Goal: Transaction & Acquisition: Download file/media

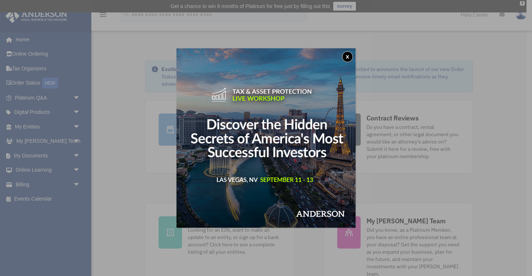
click at [347, 53] on button "x" at bounding box center [347, 56] width 11 height 11
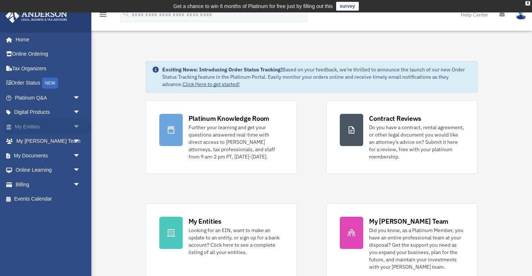
click at [76, 125] on span "arrow_drop_down" at bounding box center [80, 126] width 15 height 15
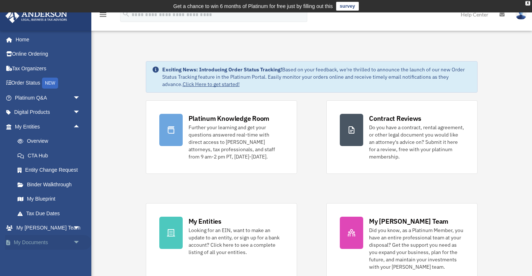
click at [46, 237] on link "My Documents arrow_drop_down" at bounding box center [48, 242] width 86 height 15
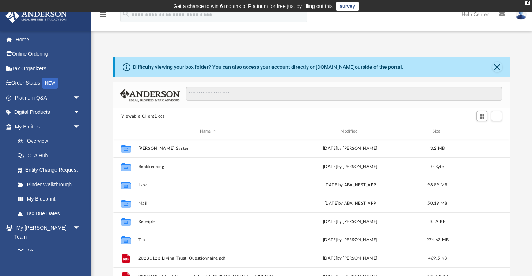
scroll to position [166, 397]
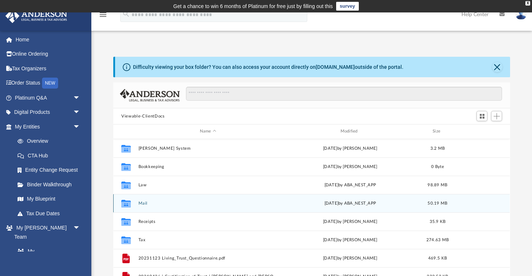
click at [144, 204] on button "Mail" at bounding box center [208, 203] width 139 height 5
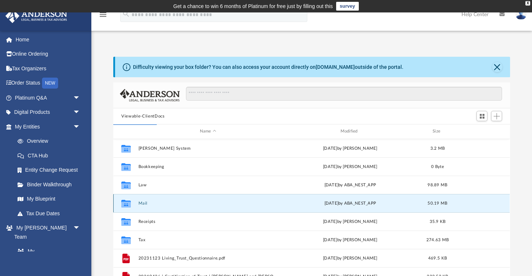
click at [145, 202] on button "Mail" at bounding box center [208, 203] width 139 height 5
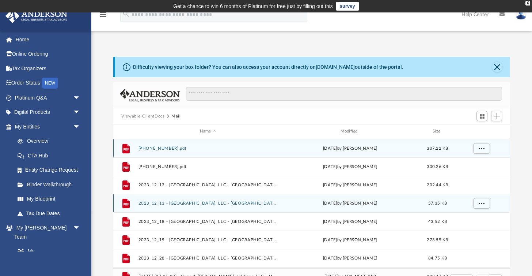
scroll to position [144, 397]
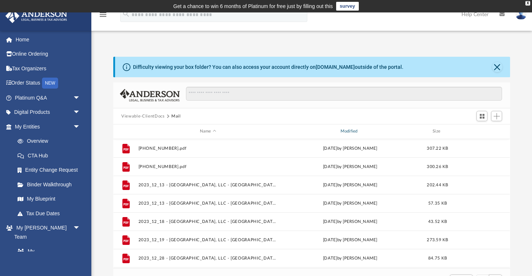
click at [350, 131] on div "Modified" at bounding box center [350, 131] width 139 height 7
click at [351, 132] on div "Modified" at bounding box center [350, 131] width 139 height 7
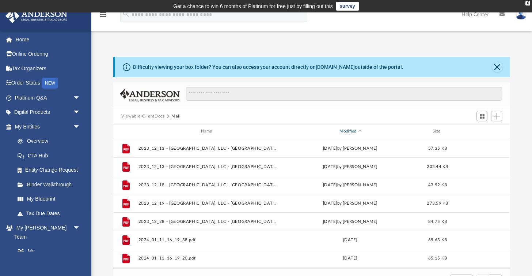
click at [350, 132] on div "Modified" at bounding box center [350, 131] width 139 height 7
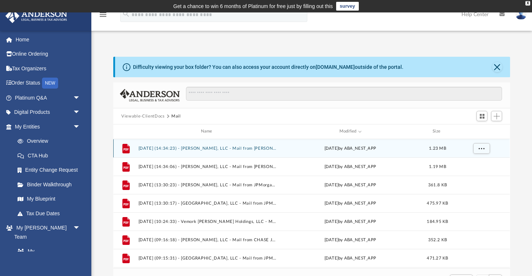
click at [243, 149] on button "[DATE] (14:34:23) - [PERSON_NAME], LLC - Mail from [PERSON_NAME].pdf" at bounding box center [208, 148] width 139 height 5
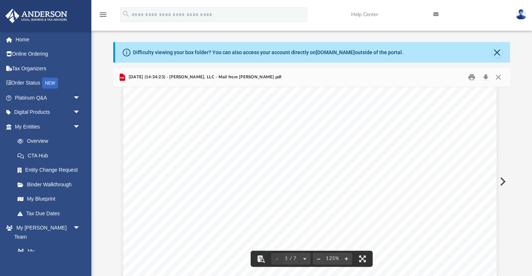
scroll to position [270, 2]
click at [496, 81] on button "Close" at bounding box center [498, 77] width 13 height 11
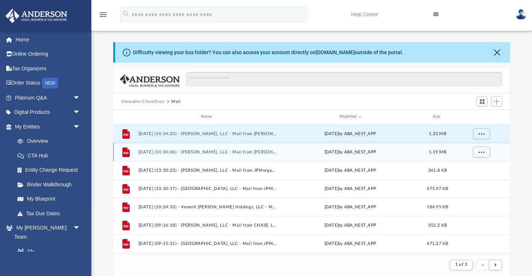
click at [228, 154] on div "File [DATE] (14:34:06) - [PERSON_NAME], LLC - Mail from [PERSON_NAME].pdf [DATE…" at bounding box center [311, 152] width 397 height 18
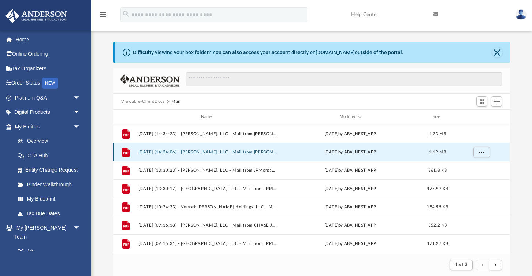
click at [221, 151] on button "[DATE] (14:34:06) - [PERSON_NAME], LLC - Mail from [PERSON_NAME].pdf" at bounding box center [208, 151] width 139 height 5
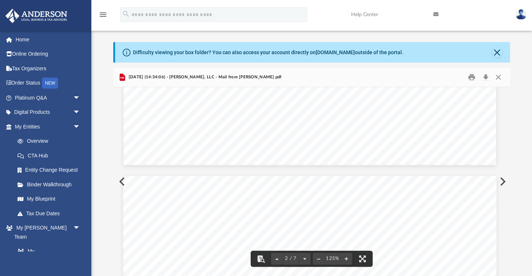
scroll to position [814, 2]
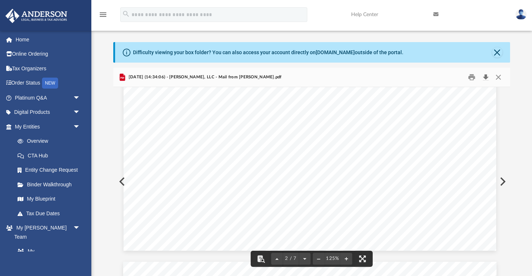
click at [484, 78] on button "Download" at bounding box center [485, 77] width 13 height 11
